Goal: Task Accomplishment & Management: Manage account settings

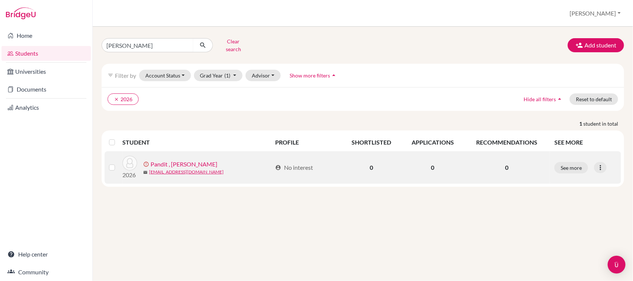
click at [200, 160] on link "Pandit , Kembal Prakash Kshitij" at bounding box center [184, 164] width 67 height 9
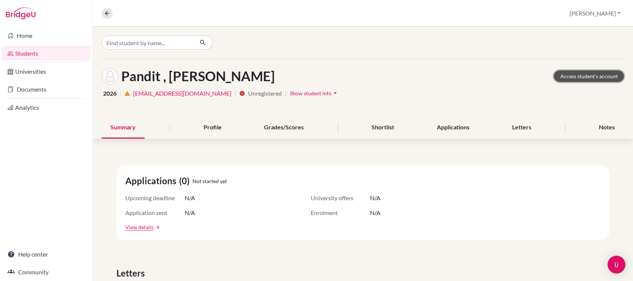
click at [577, 76] on link "Access student's account" at bounding box center [589, 77] width 70 height 12
click at [602, 14] on button "[PERSON_NAME]" at bounding box center [596, 13] width 58 height 14
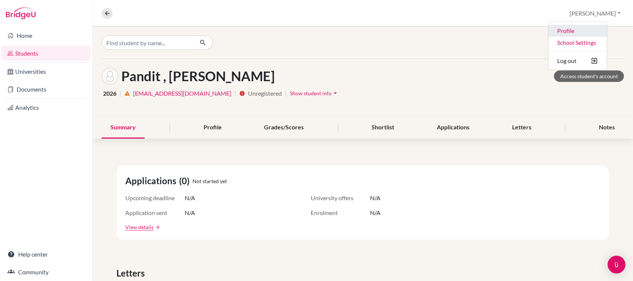
click at [583, 32] on link "Profile" at bounding box center [578, 31] width 59 height 12
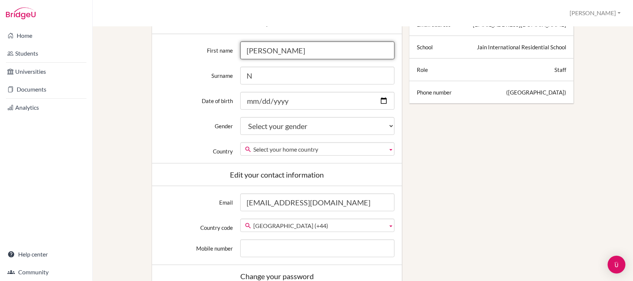
scroll to position [325, 0]
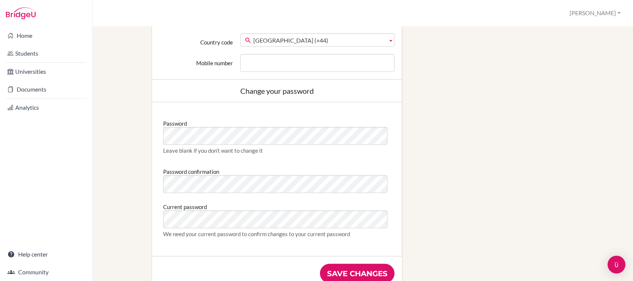
click at [514, 163] on div "Edit profile Change your profile pic Choose file Edit your details First name J…" at bounding box center [362, 15] width 515 height 581
click at [590, 168] on div "Edit profile Change your profile pic Choose file Edit your details First name J…" at bounding box center [362, 15] width 515 height 581
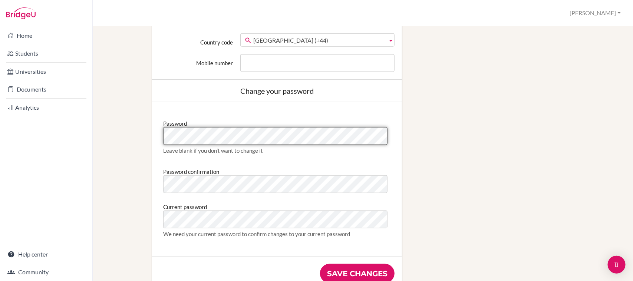
click at [24, 140] on div "Home Students Universities Documents Analytics Help center Community Profile Ja…" at bounding box center [316, 140] width 633 height 281
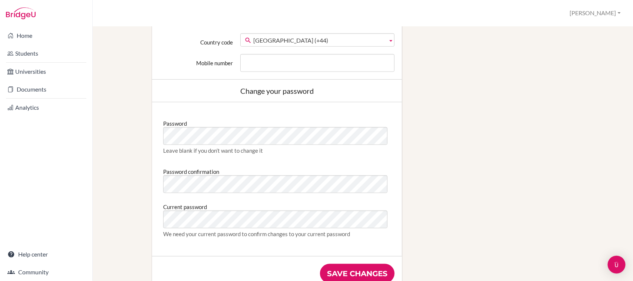
click at [470, 175] on div "Edit profile Change your profile pic Choose file Edit your details First name J…" at bounding box center [362, 15] width 515 height 581
click at [485, 186] on div "Edit profile Change your profile pic Choose file Edit your details First name J…" at bounding box center [362, 15] width 515 height 581
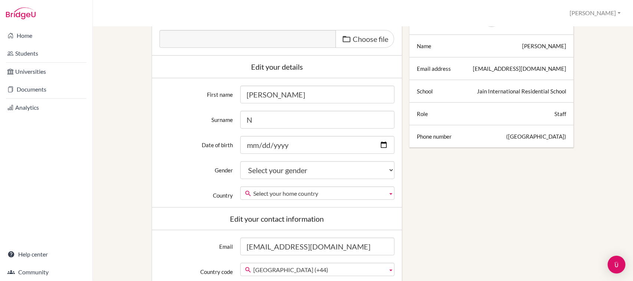
scroll to position [0, 0]
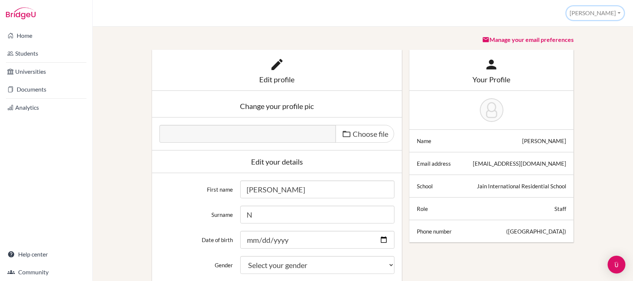
click at [602, 13] on button "Jayakumar" at bounding box center [596, 13] width 58 height 14
click at [587, 62] on button "Log out" at bounding box center [595, 60] width 59 height 12
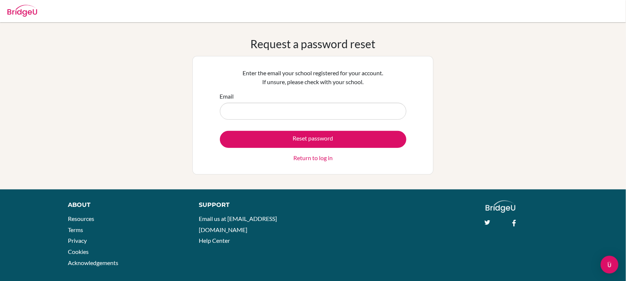
click at [315, 160] on link "Return to log in" at bounding box center [313, 158] width 39 height 9
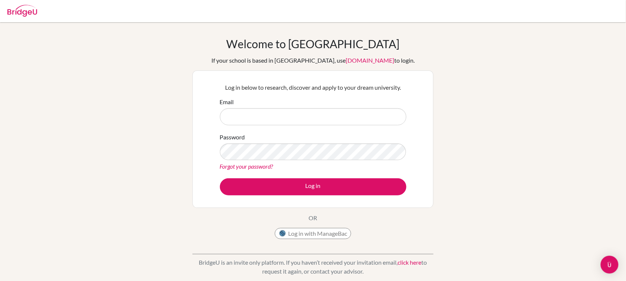
type input "jirsig@hotmail.com"
click at [430, 175] on div "Log in below to research, discover and apply to your dream university. Email ji…" at bounding box center [313, 140] width 241 height 138
click at [513, 203] on div "Welcome to BridgeU If your school is based in China, use app.bridge-u.com.cn to…" at bounding box center [313, 158] width 626 height 243
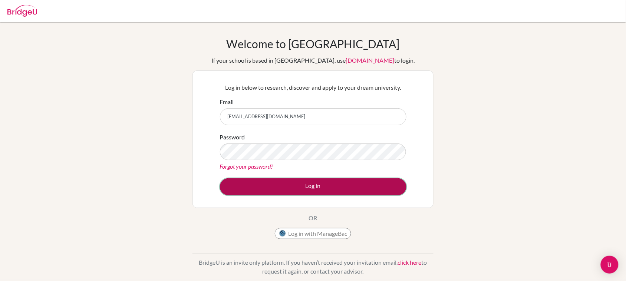
click at [309, 181] on button "Log in" at bounding box center [313, 186] width 187 height 17
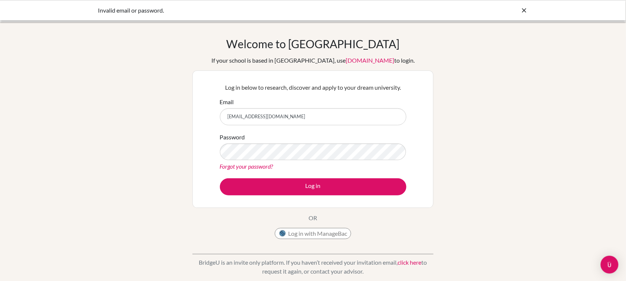
click at [262, 166] on link "Forgot your password?" at bounding box center [246, 166] width 53 height 7
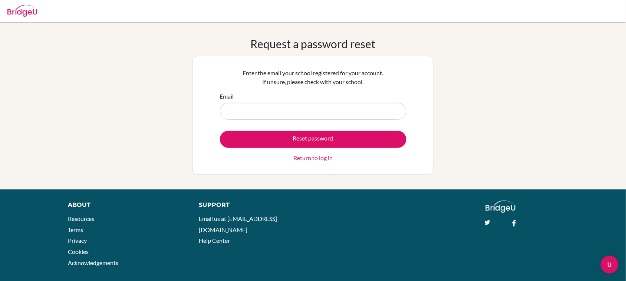
click at [461, 132] on div "Request a password reset Enter the email your school registered for your accoun…" at bounding box center [313, 106] width 626 height 138
click at [254, 117] on input "Email" at bounding box center [313, 111] width 187 height 17
type input "[EMAIL_ADDRESS][DOMAIN_NAME]"
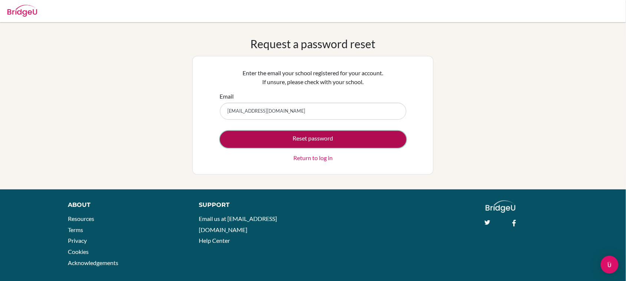
click at [312, 138] on button "Reset password" at bounding box center [313, 139] width 187 height 17
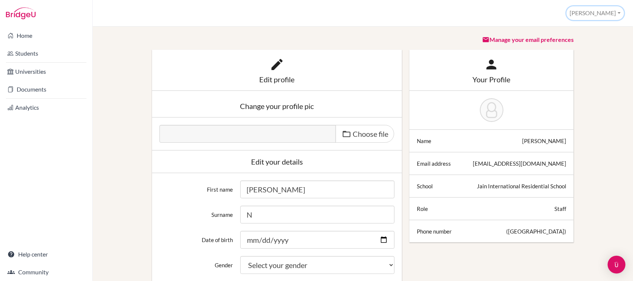
click at [605, 13] on button "[PERSON_NAME]" at bounding box center [596, 13] width 58 height 14
click at [582, 62] on button "Log out" at bounding box center [595, 60] width 59 height 12
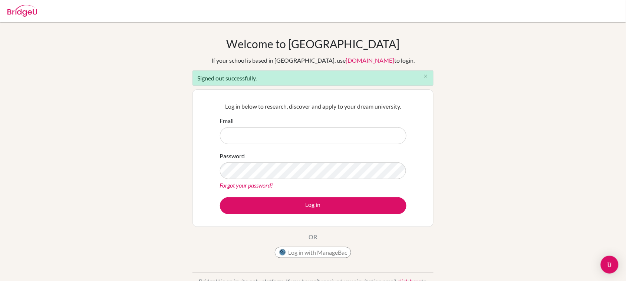
type input "[EMAIL_ADDRESS][DOMAIN_NAME]"
click at [456, 173] on div "Welcome to BridgeU If your school is based in China, use app.bridge-u.com.cn to…" at bounding box center [313, 168] width 626 height 262
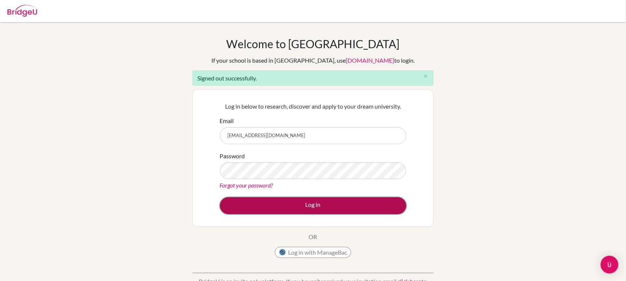
click at [314, 207] on button "Log in" at bounding box center [313, 205] width 187 height 17
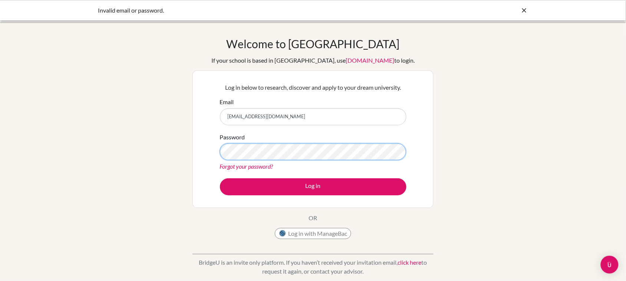
click at [180, 150] on div "Welcome to [GEOGRAPHIC_DATA] If your school is based in [GEOGRAPHIC_DATA], use …" at bounding box center [313, 158] width 626 height 243
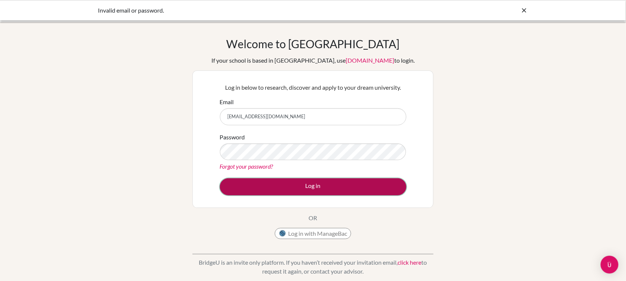
click at [252, 188] on button "Log in" at bounding box center [313, 186] width 187 height 17
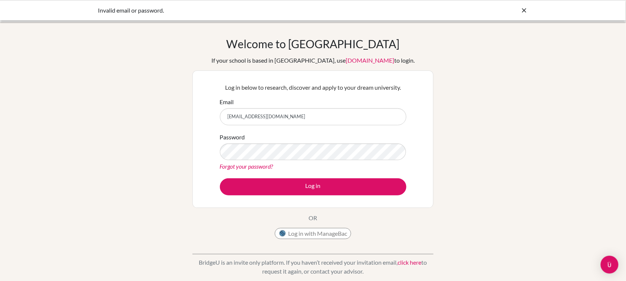
drag, startPoint x: 469, startPoint y: 143, endPoint x: 468, endPoint y: 10, distance: 132.9
click at [475, 129] on div "Welcome to [GEOGRAPHIC_DATA] If your school is based in [GEOGRAPHIC_DATA], use …" at bounding box center [313, 158] width 626 height 243
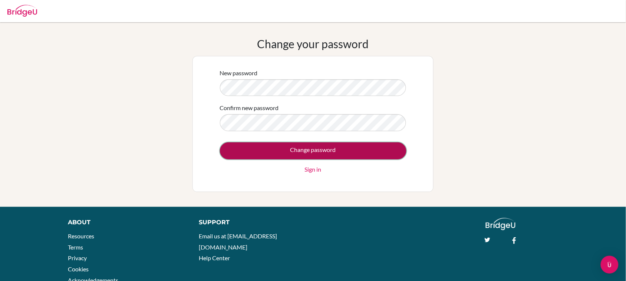
click at [249, 153] on input "Change password" at bounding box center [313, 150] width 187 height 17
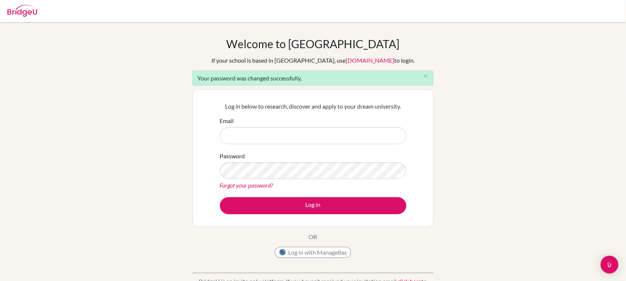
type input "[EMAIL_ADDRESS][DOMAIN_NAME]"
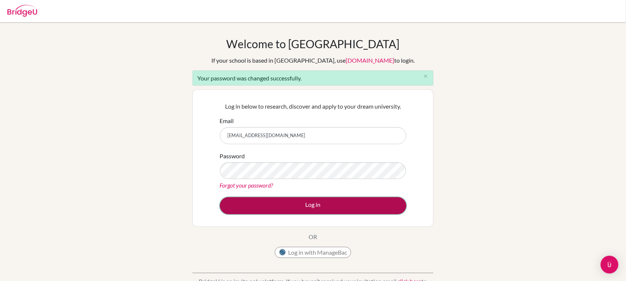
click at [249, 205] on button "Log in" at bounding box center [313, 205] width 187 height 17
